Goal: Task Accomplishment & Management: Manage account settings

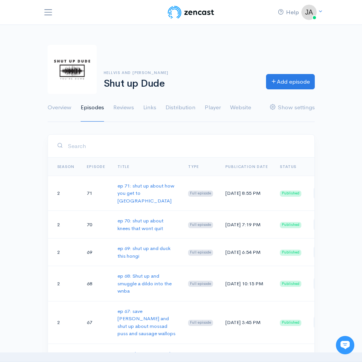
click at [55, 19] on div "Help Notifications View all Your profile Team settings Default team Current Log…" at bounding box center [181, 12] width 276 height 15
click at [50, 12] on span "Toggle navigation" at bounding box center [48, 12] width 10 height 10
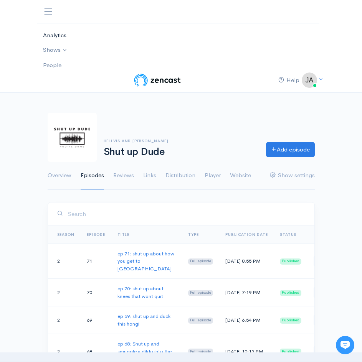
click at [52, 35] on link "Analytics" at bounding box center [175, 35] width 276 height 15
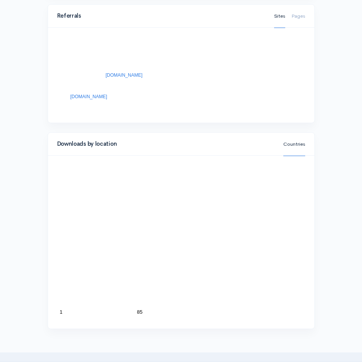
scroll to position [1057, 0]
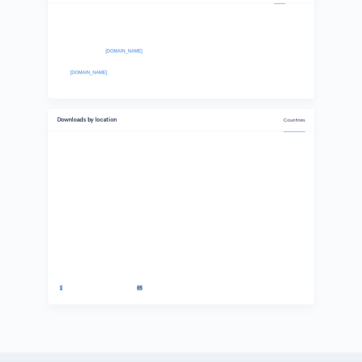
drag, startPoint x: 331, startPoint y: 295, endPoint x: 329, endPoint y: 320, distance: 24.6
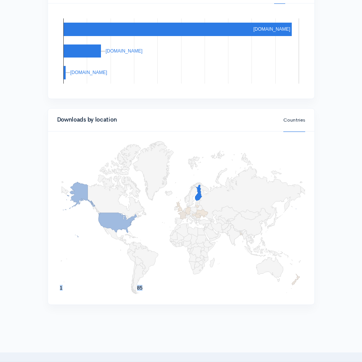
click at [198, 195] on icon "A chart." at bounding box center [198, 193] width 7 height 16
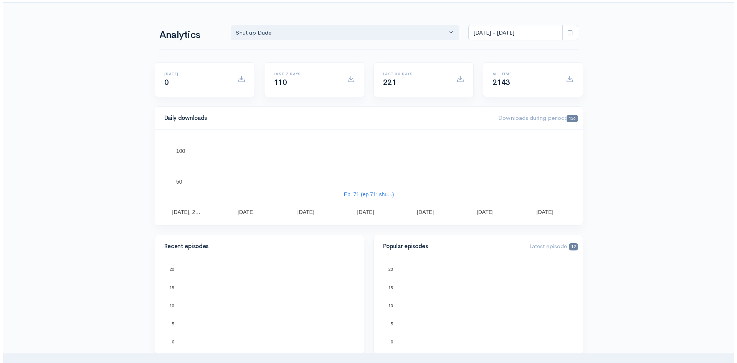
scroll to position [0, 0]
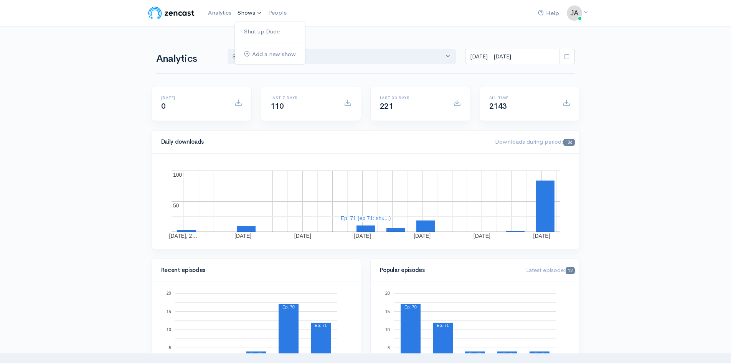
click at [243, 11] on link "Shows" at bounding box center [250, 13] width 31 height 17
click at [263, 33] on link "Shut up Dude" at bounding box center [270, 31] width 70 height 13
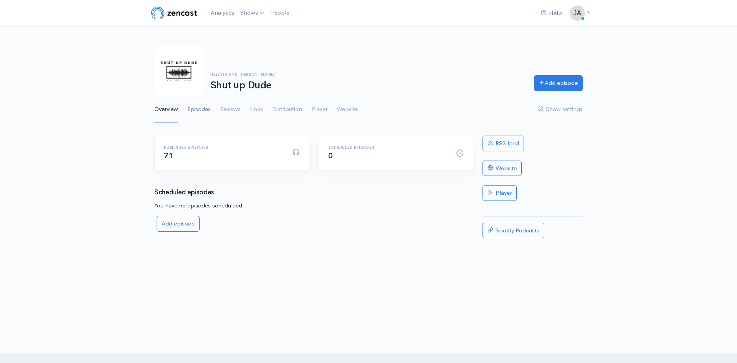
click at [203, 110] on link "Episodes" at bounding box center [198, 110] width 23 height 28
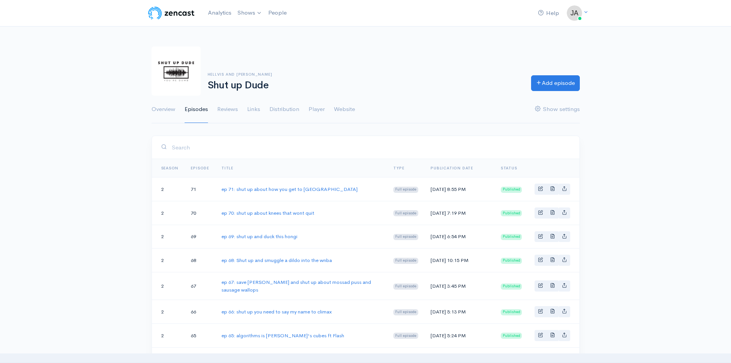
click at [254, 191] on link "ep 71: shut up about how you get to [GEOGRAPHIC_DATA]" at bounding box center [289, 189] width 136 height 7
click at [261, 216] on link "ep 70: shut up about knees that wont quit" at bounding box center [267, 213] width 93 height 7
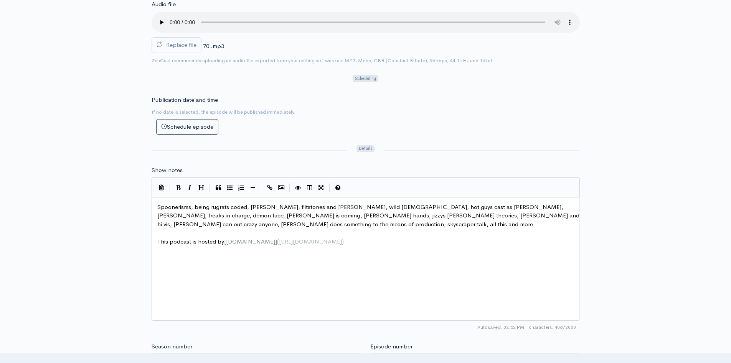
scroll to position [3, 0]
type textarea "Spoonerisms, being rugrats coded, [PERSON_NAME], flitstones and [PERSON_NAME], …"
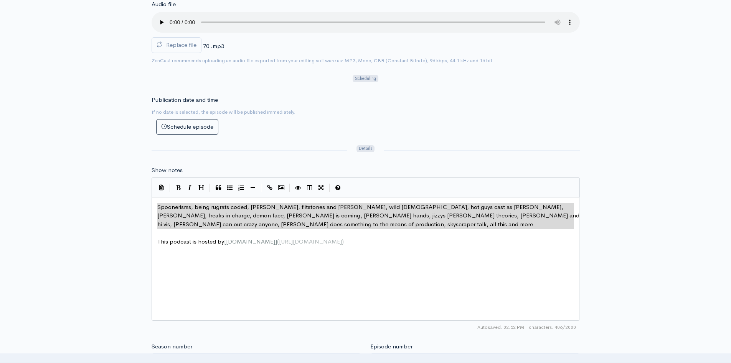
drag, startPoint x: 155, startPoint y: 206, endPoint x: 231, endPoint y: 229, distance: 79.2
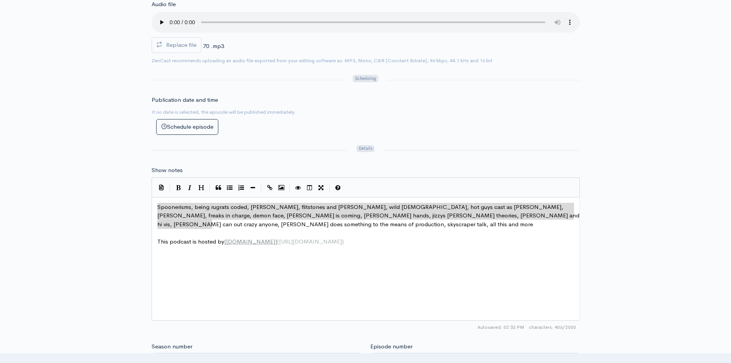
drag, startPoint x: 219, startPoint y: 227, endPoint x: 183, endPoint y: 197, distance: 46.8
type textarea "Spoonerisms, being rugrats coded, [PERSON_NAME], flitstones and [PERSON_NAME], …"
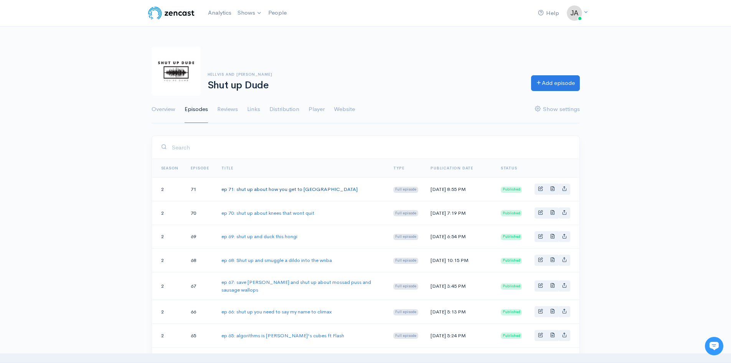
click at [244, 190] on link "ep 71: shut up about how you get to [GEOGRAPHIC_DATA]" at bounding box center [289, 189] width 136 height 7
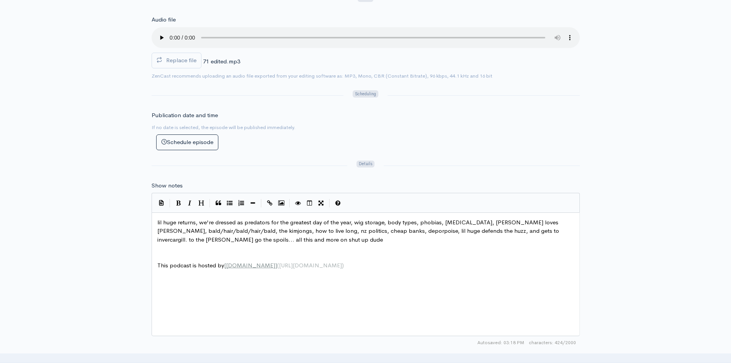
scroll to position [3, 0]
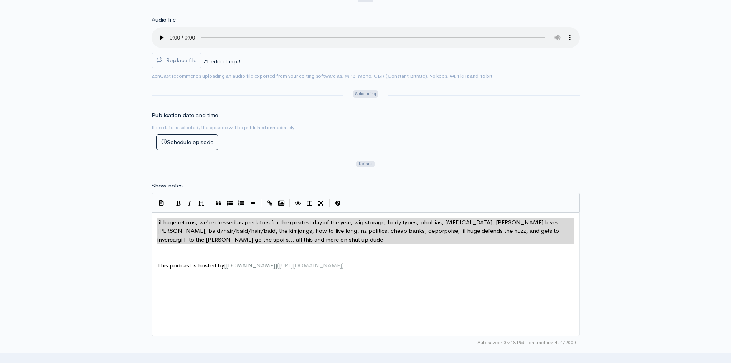
drag, startPoint x: 157, startPoint y: 221, endPoint x: 277, endPoint y: 244, distance: 122.3
type textarea "lil huge returns, we're dressed as predators for the greatest day of the year, …"
click at [121, 111] on div "Title ep 71: shut up about how you get to Invercargill Your episode title shoul…" at bounding box center [365, 247] width 731 height 776
